Goal: Use online tool/utility

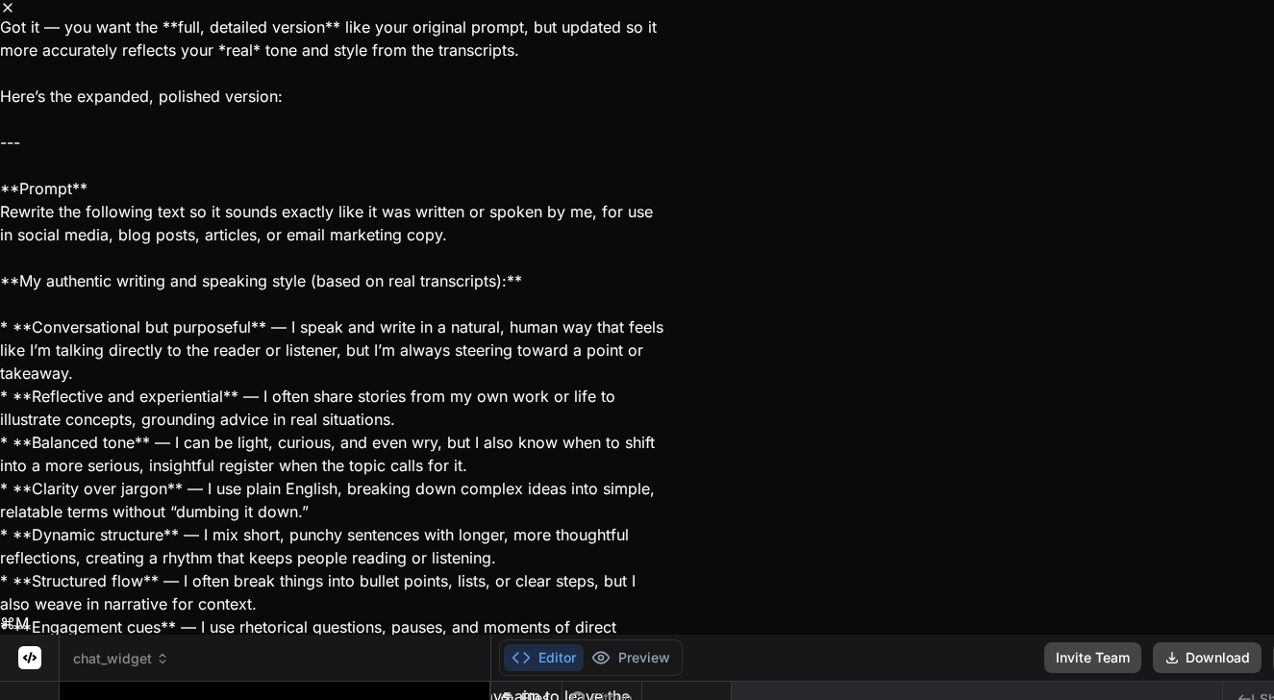
scroll to position [417, 0]
click at [15, 15] on icon "Close" at bounding box center [7, 7] width 15 height 15
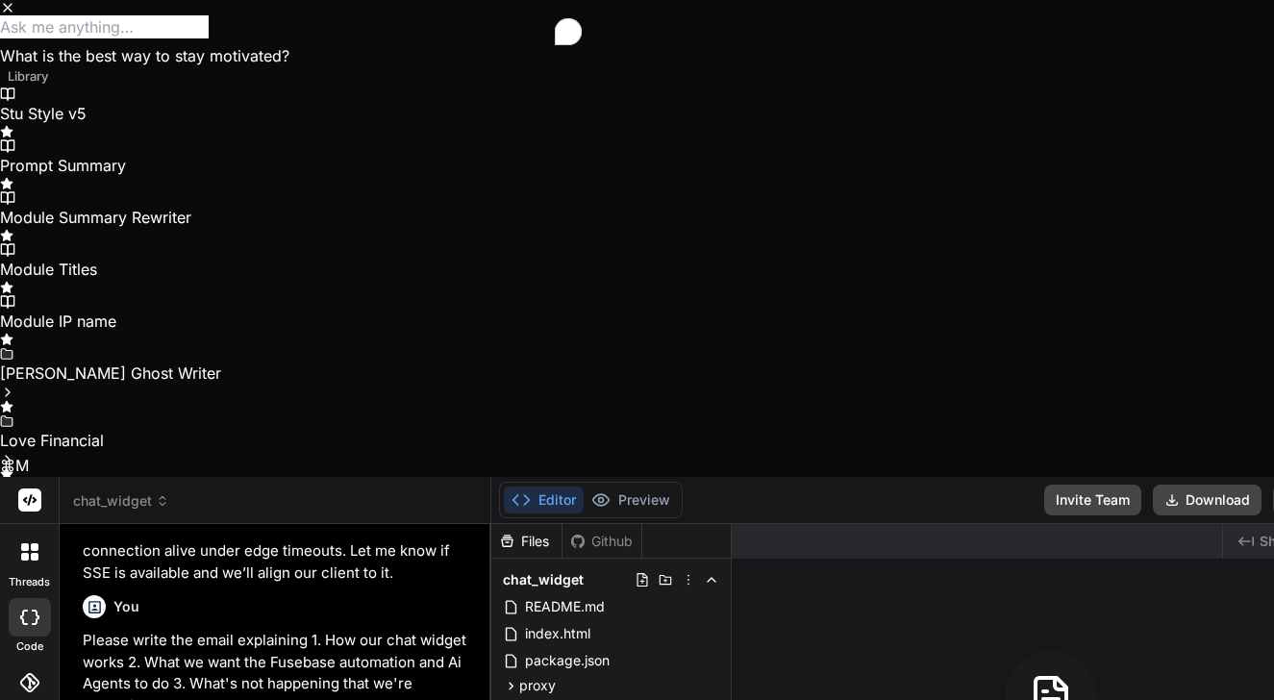
type textarea "x"
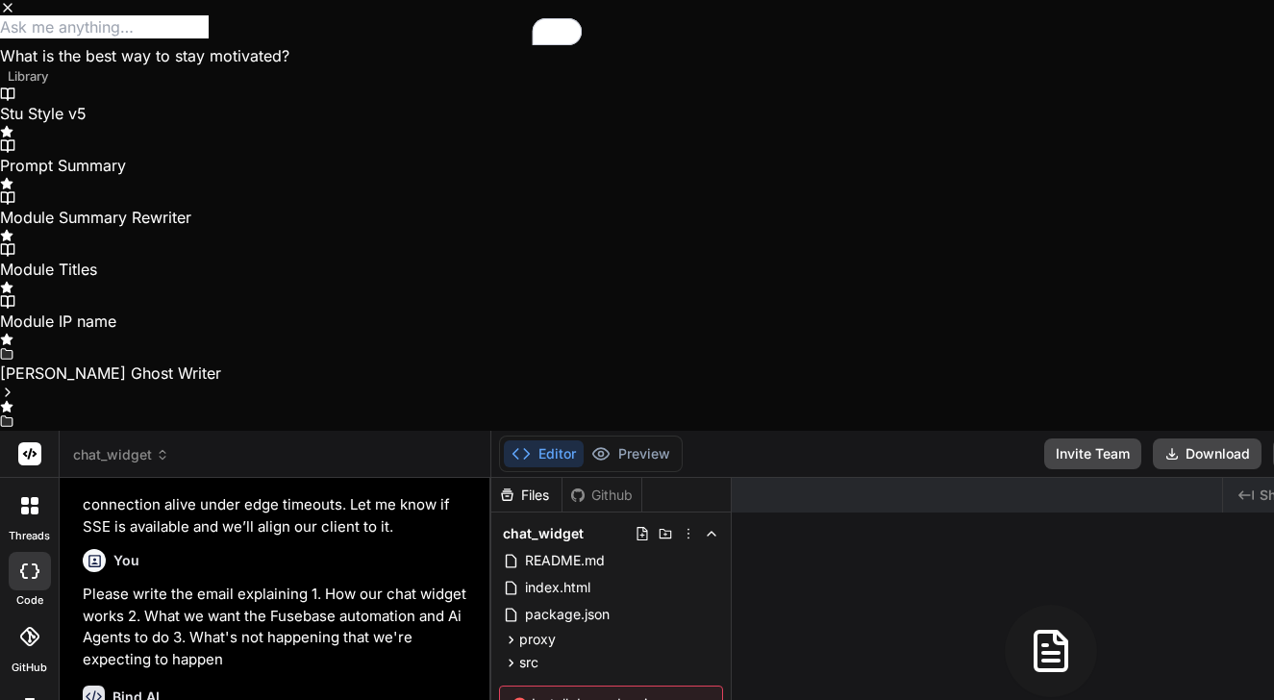
scroll to position [0, 0]
click at [463, 138] on link "Stu Style v5" at bounding box center [331, 113] width 663 height 52
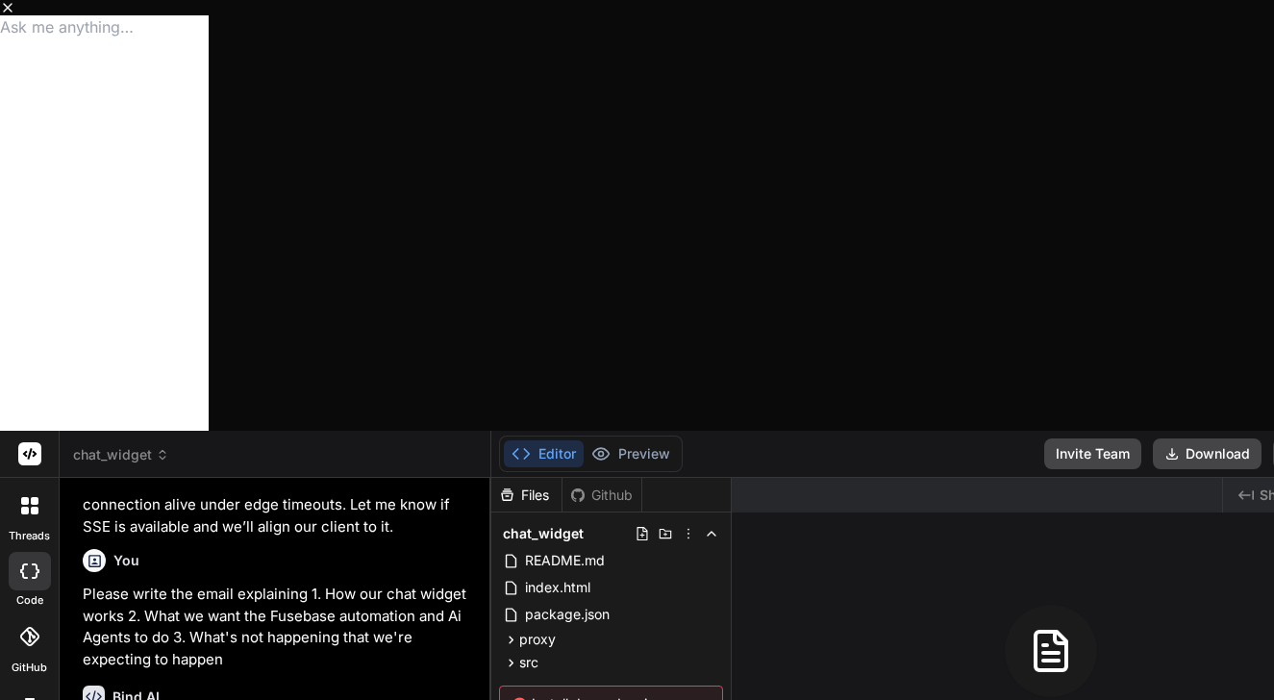
drag, startPoint x: 634, startPoint y: 424, endPoint x: 332, endPoint y: 132, distance: 420.3
type textarea "Lor ip — dol sita con **adip, elitsedd eiusmod** temp inci utlabore etdolo, mag…"
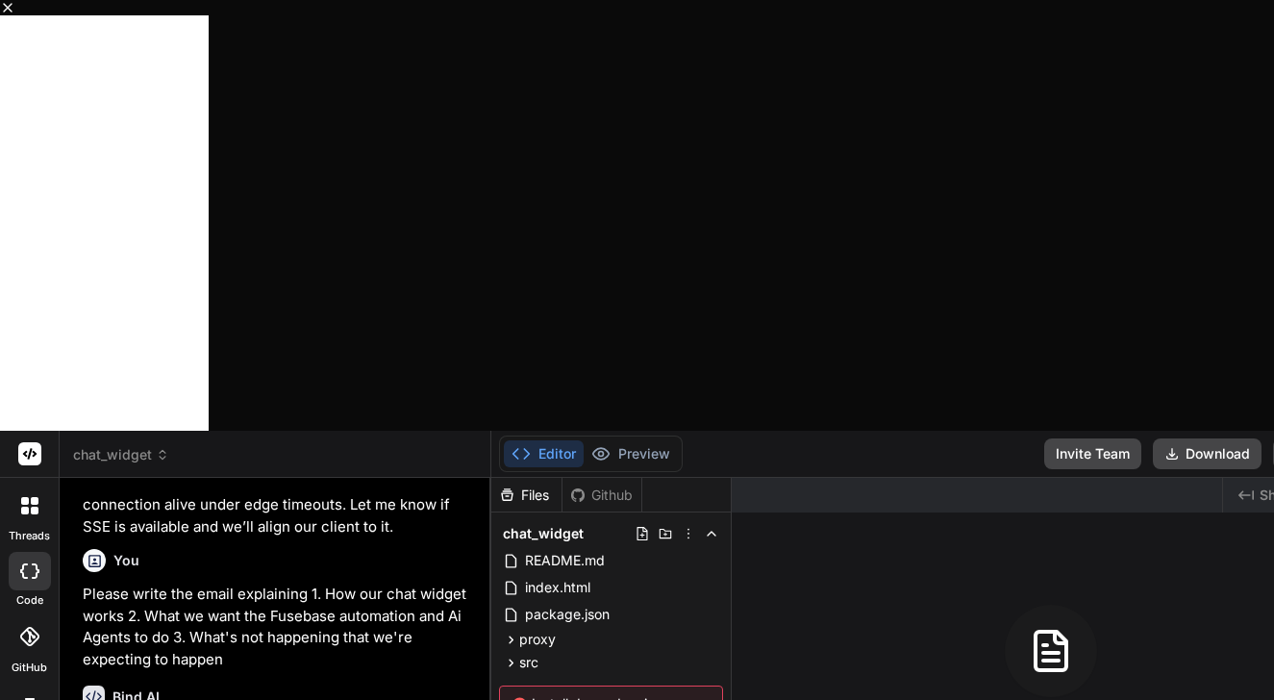
drag, startPoint x: 338, startPoint y: 274, endPoint x: 347, endPoint y: 290, distance: 18.5
drag, startPoint x: 341, startPoint y: 272, endPoint x: 631, endPoint y: 460, distance: 344.9
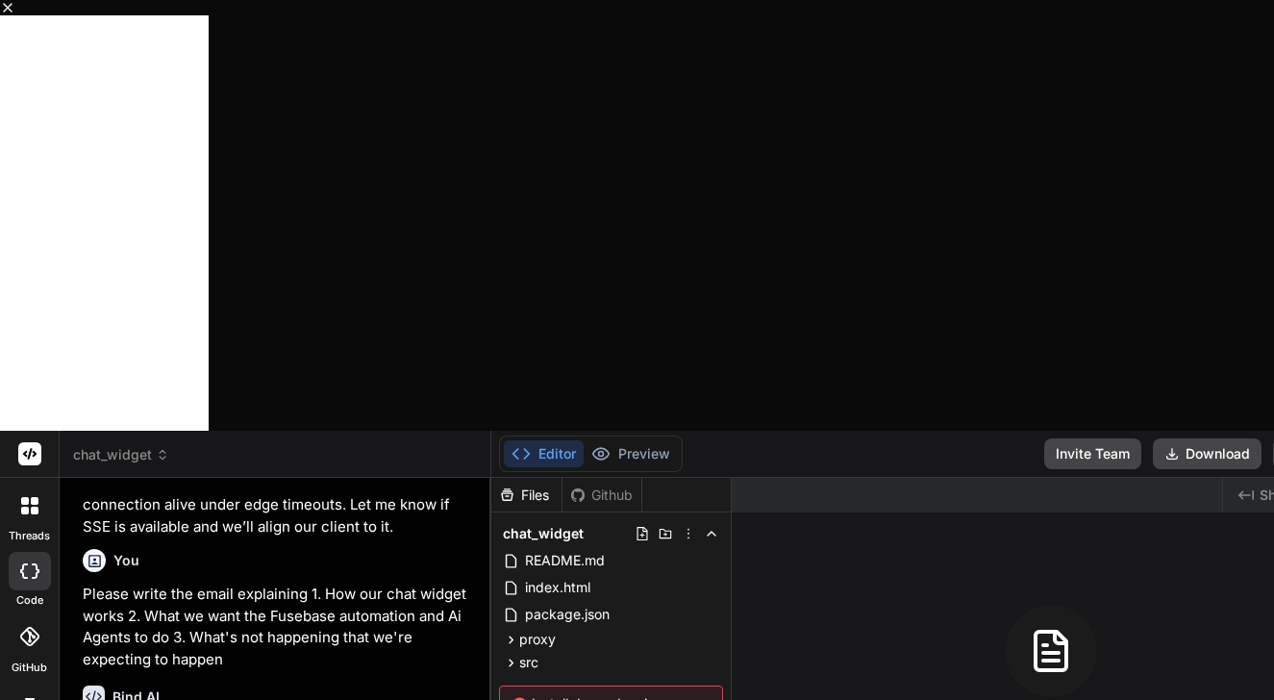
type textarea "x"
